Goal: Information Seeking & Learning: Learn about a topic

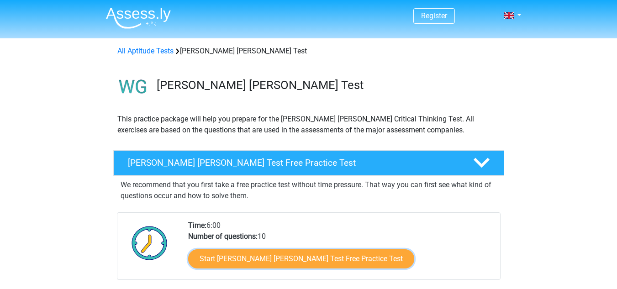
click at [238, 262] on link "Start Watson Glaser Test Free Practice Test" at bounding box center [301, 258] width 226 height 19
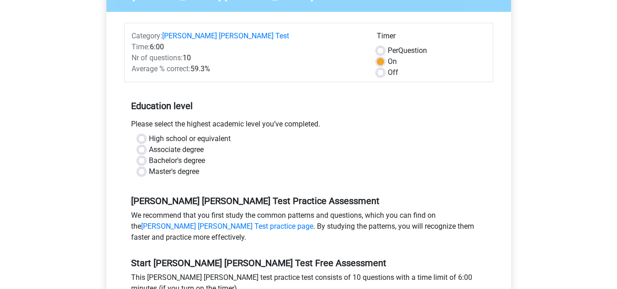
scroll to position [109, 0]
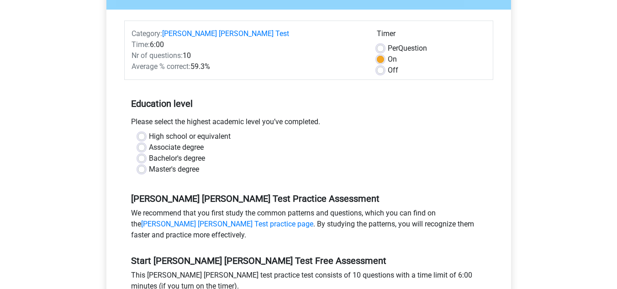
click at [223, 131] on label "High school or equivalent" at bounding box center [190, 136] width 82 height 11
click at [145, 131] on input "High school or equivalent" at bounding box center [141, 135] width 7 height 9
radio input "true"
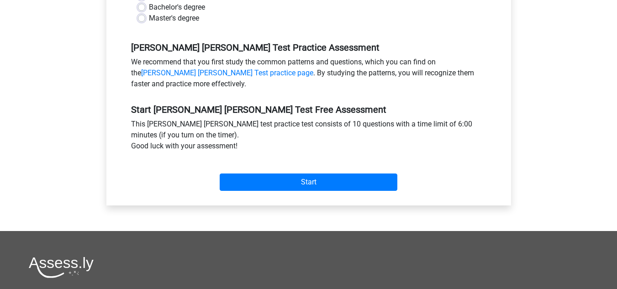
scroll to position [263, 0]
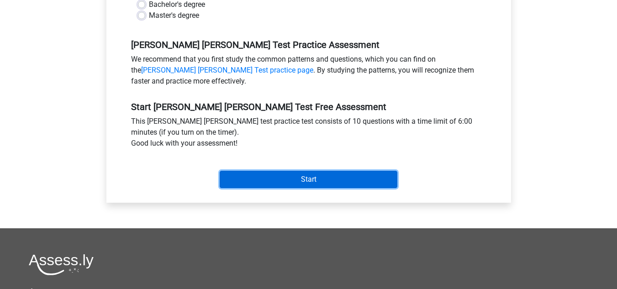
click at [288, 171] on input "Start" at bounding box center [309, 179] width 178 height 17
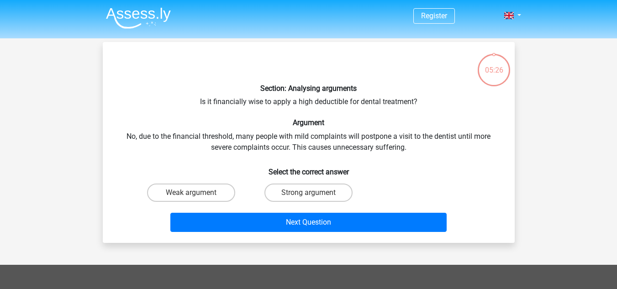
click at [213, 193] on label "Weak argument" at bounding box center [191, 193] width 88 height 18
click at [197, 193] on input "Weak argument" at bounding box center [194, 196] width 6 height 6
radio input "true"
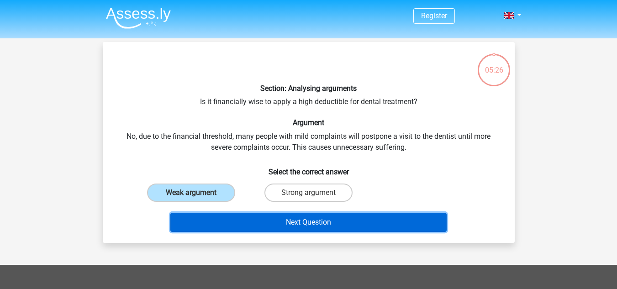
click at [244, 225] on button "Next Question" at bounding box center [308, 222] width 276 height 19
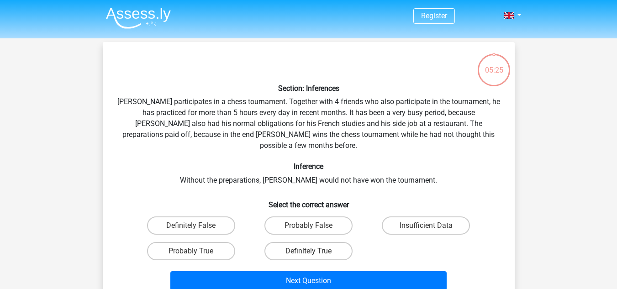
scroll to position [42, 0]
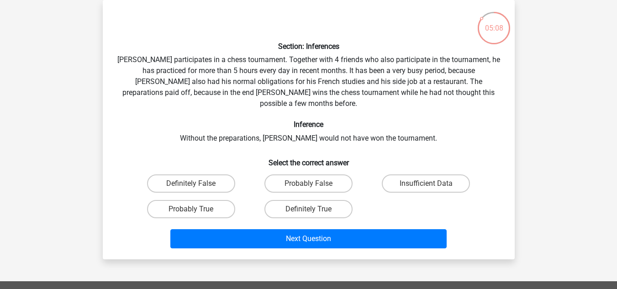
click at [221, 200] on label "Probably True" at bounding box center [191, 209] width 88 height 18
click at [197, 209] on input "Probably True" at bounding box center [194, 212] width 6 height 6
radio input "true"
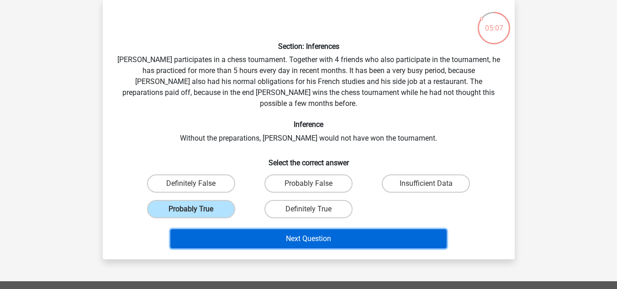
click at [256, 229] on button "Next Question" at bounding box center [308, 238] width 276 height 19
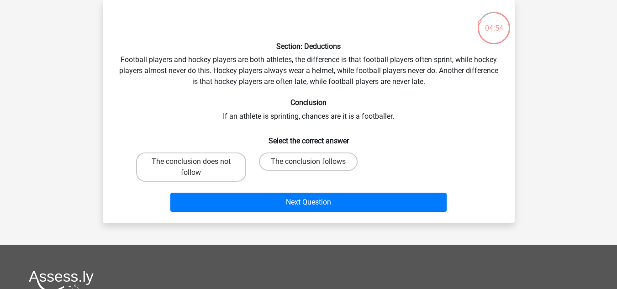
click at [290, 157] on label "The conclusion follows" at bounding box center [308, 162] width 99 height 18
click at [308, 162] on input "The conclusion follows" at bounding box center [311, 165] width 6 height 6
radio input "true"
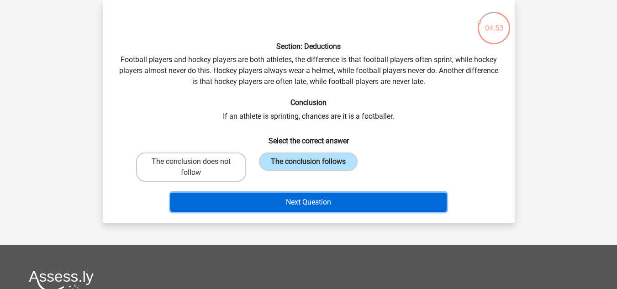
click at [261, 203] on button "Next Question" at bounding box center [308, 202] width 276 height 19
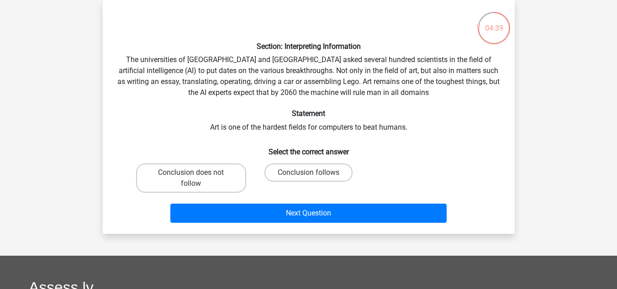
click at [204, 178] on label "Conclusion does not follow" at bounding box center [191, 178] width 110 height 29
click at [197, 178] on input "Conclusion does not follow" at bounding box center [194, 176] width 6 height 6
radio input "true"
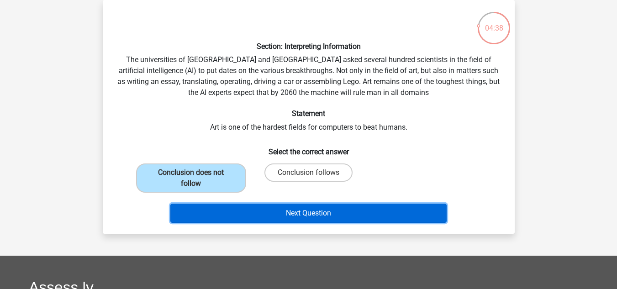
click at [254, 217] on button "Next Question" at bounding box center [308, 213] width 276 height 19
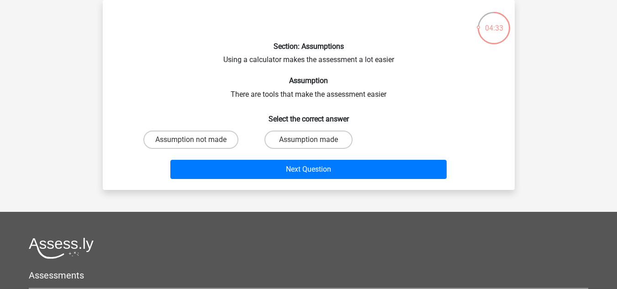
click at [332, 135] on label "Assumption made" at bounding box center [309, 140] width 88 height 18
click at [314, 140] on input "Assumption made" at bounding box center [311, 143] width 6 height 6
radio input "true"
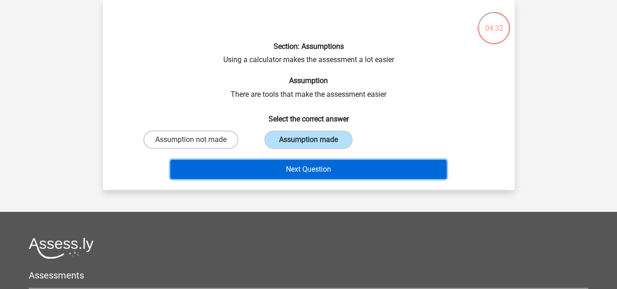
click at [332, 173] on button "Next Question" at bounding box center [308, 169] width 276 height 19
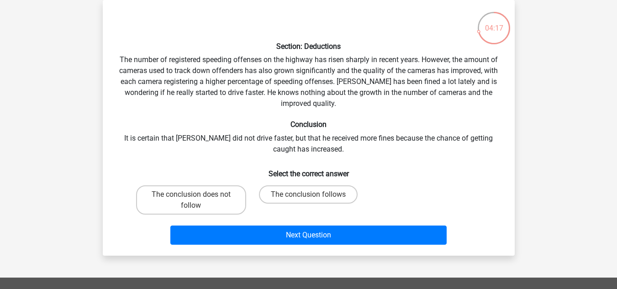
click at [295, 193] on label "The conclusion follows" at bounding box center [308, 194] width 99 height 18
click at [308, 195] on input "The conclusion follows" at bounding box center [311, 198] width 6 height 6
radio input "true"
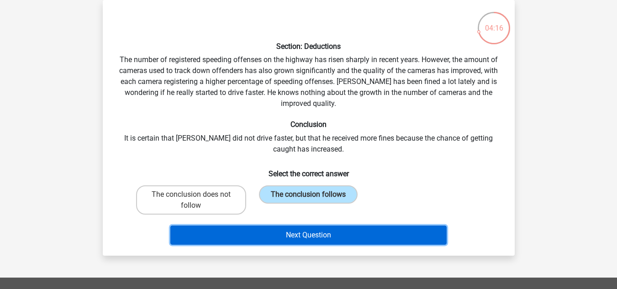
click at [297, 228] on button "Next Question" at bounding box center [308, 235] width 276 height 19
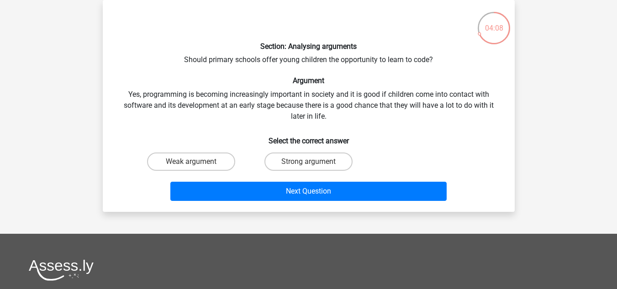
click at [305, 159] on label "Strong argument" at bounding box center [309, 162] width 88 height 18
click at [308, 162] on input "Strong argument" at bounding box center [311, 165] width 6 height 6
radio input "true"
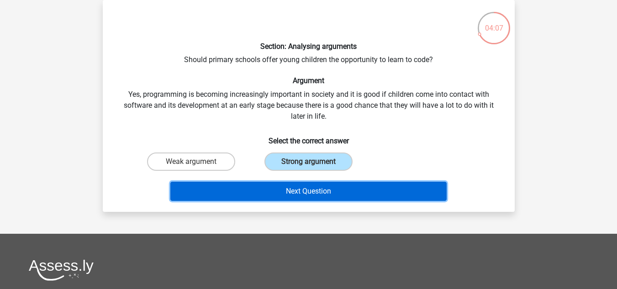
click at [272, 195] on button "Next Question" at bounding box center [308, 191] width 276 height 19
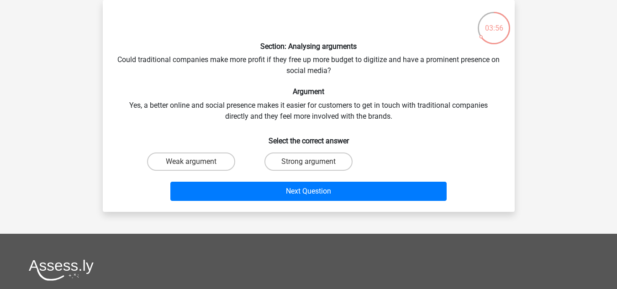
click at [316, 161] on label "Strong argument" at bounding box center [309, 162] width 88 height 18
click at [314, 162] on input "Strong argument" at bounding box center [311, 165] width 6 height 6
radio input "true"
click at [303, 161] on label "Strong argument" at bounding box center [309, 162] width 88 height 18
click at [308, 162] on input "Strong argument" at bounding box center [311, 165] width 6 height 6
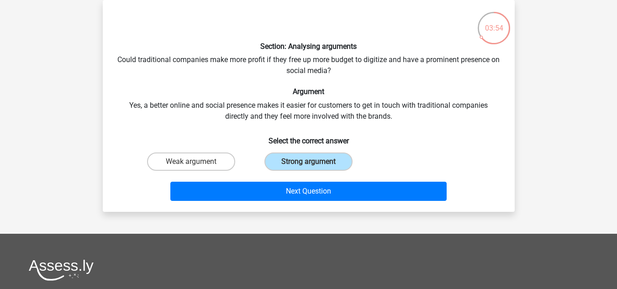
click at [225, 159] on label "Weak argument" at bounding box center [191, 162] width 88 height 18
click at [197, 162] on input "Weak argument" at bounding box center [194, 165] width 6 height 6
radio input "true"
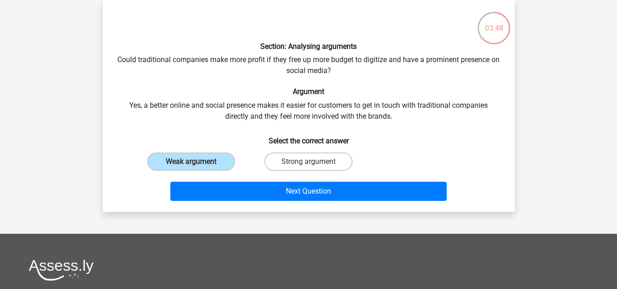
click at [312, 159] on label "Strong argument" at bounding box center [309, 162] width 88 height 18
click at [312, 162] on input "Strong argument" at bounding box center [311, 165] width 6 height 6
radio input "true"
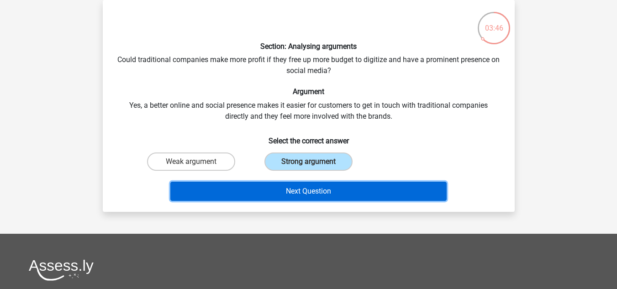
click at [278, 199] on button "Next Question" at bounding box center [308, 191] width 276 height 19
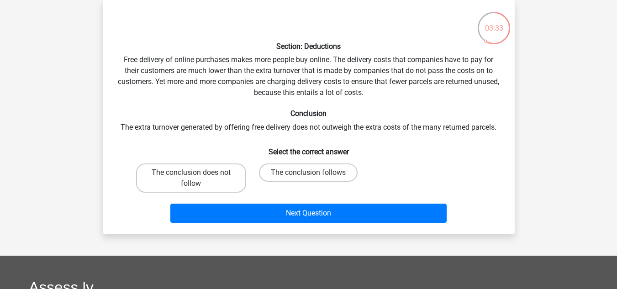
click at [230, 180] on label "The conclusion does not follow" at bounding box center [191, 178] width 110 height 29
click at [197, 179] on input "The conclusion does not follow" at bounding box center [194, 176] width 6 height 6
radio input "true"
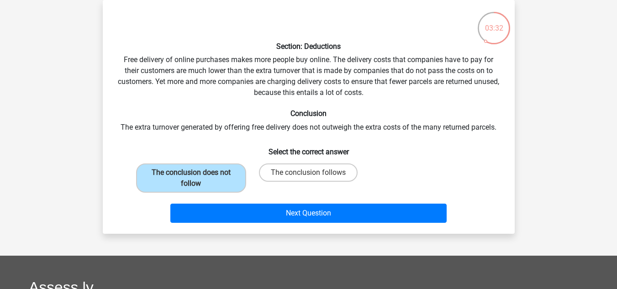
click at [233, 185] on label "The conclusion does not follow" at bounding box center [191, 178] width 110 height 29
click at [197, 179] on input "The conclusion does not follow" at bounding box center [194, 176] width 6 height 6
click at [292, 169] on label "The conclusion follows" at bounding box center [308, 173] width 99 height 18
click at [308, 173] on input "The conclusion follows" at bounding box center [311, 176] width 6 height 6
radio input "true"
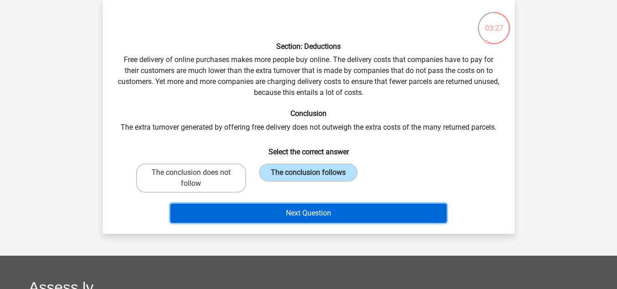
click at [268, 208] on button "Next Question" at bounding box center [308, 213] width 276 height 19
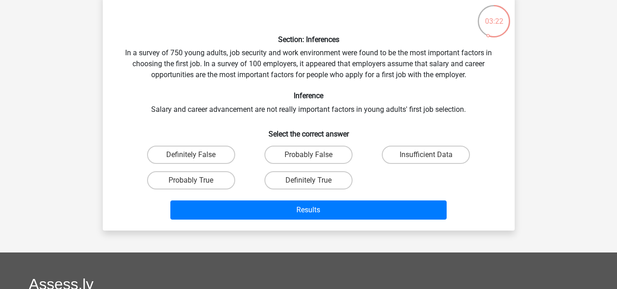
scroll to position [49, 0]
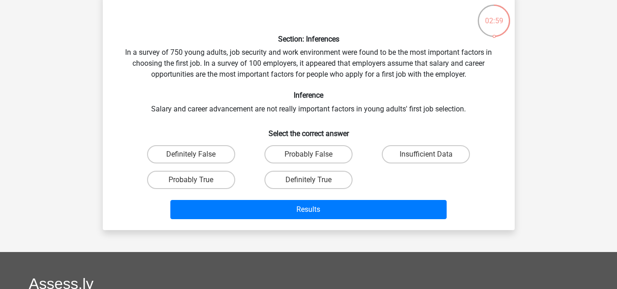
click at [410, 152] on label "Insufficient Data" at bounding box center [426, 154] width 88 height 18
click at [426, 154] on input "Insufficient Data" at bounding box center [429, 157] width 6 height 6
radio input "true"
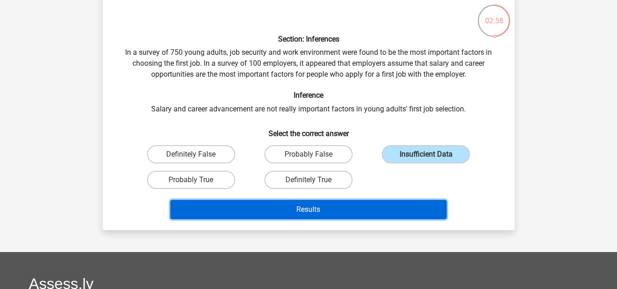
click at [360, 217] on button "Results" at bounding box center [308, 209] width 276 height 19
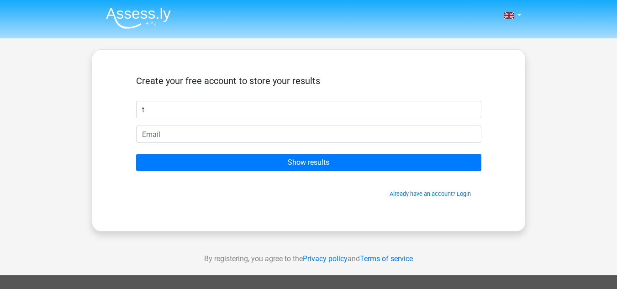
type input "t"
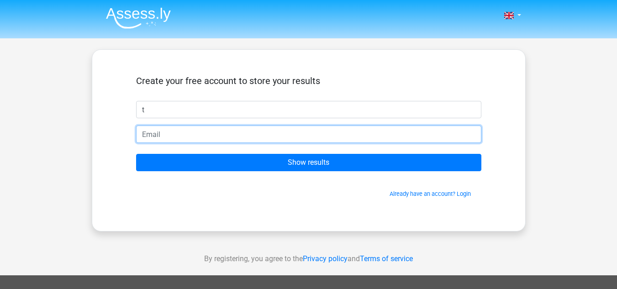
click at [252, 131] on input "email" at bounding box center [308, 134] width 345 height 17
type input "[PERSON_NAME][EMAIL_ADDRESS][DOMAIN_NAME]"
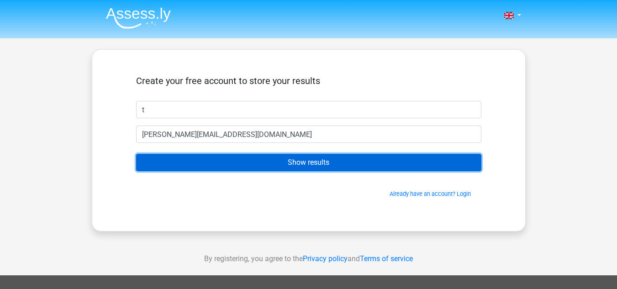
click at [294, 168] on input "Show results" at bounding box center [308, 162] width 345 height 17
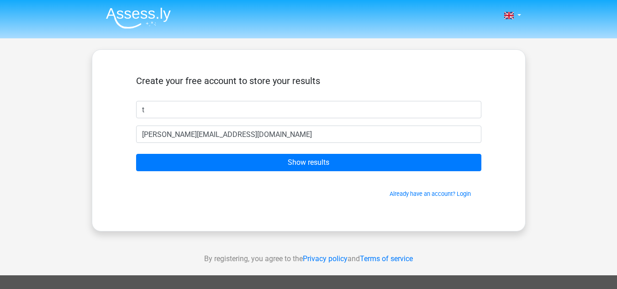
click at [152, 14] on img at bounding box center [138, 17] width 65 height 21
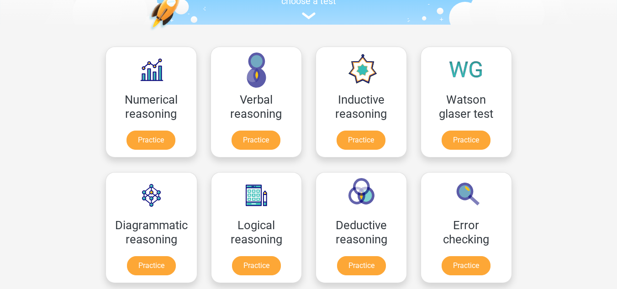
scroll to position [106, 0]
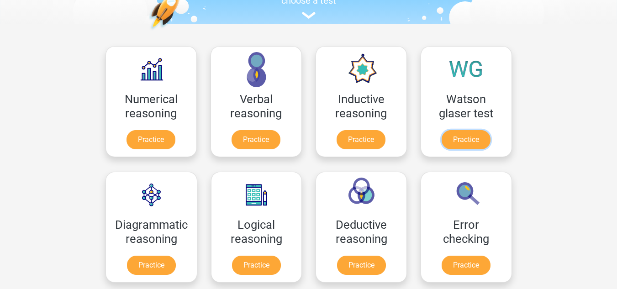
click at [475, 149] on link "Practice" at bounding box center [466, 139] width 49 height 19
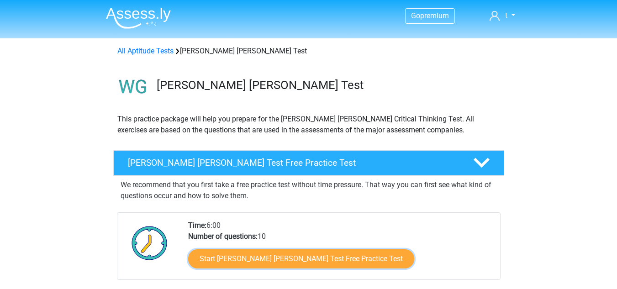
click at [330, 254] on link "Start [PERSON_NAME] [PERSON_NAME] Test Free Practice Test" at bounding box center [301, 258] width 226 height 19
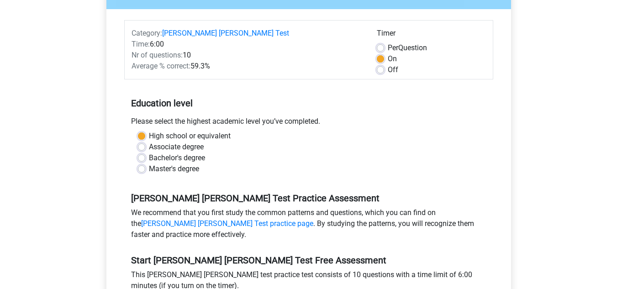
scroll to position [174, 0]
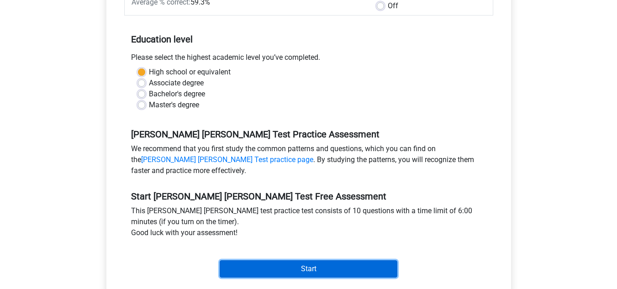
click at [311, 262] on input "Start" at bounding box center [309, 268] width 178 height 17
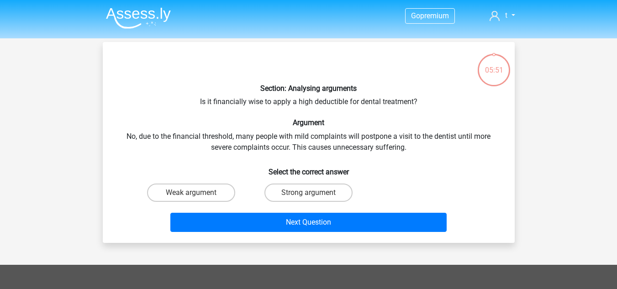
scroll to position [49, 0]
